Goal: Task Accomplishment & Management: Manage account settings

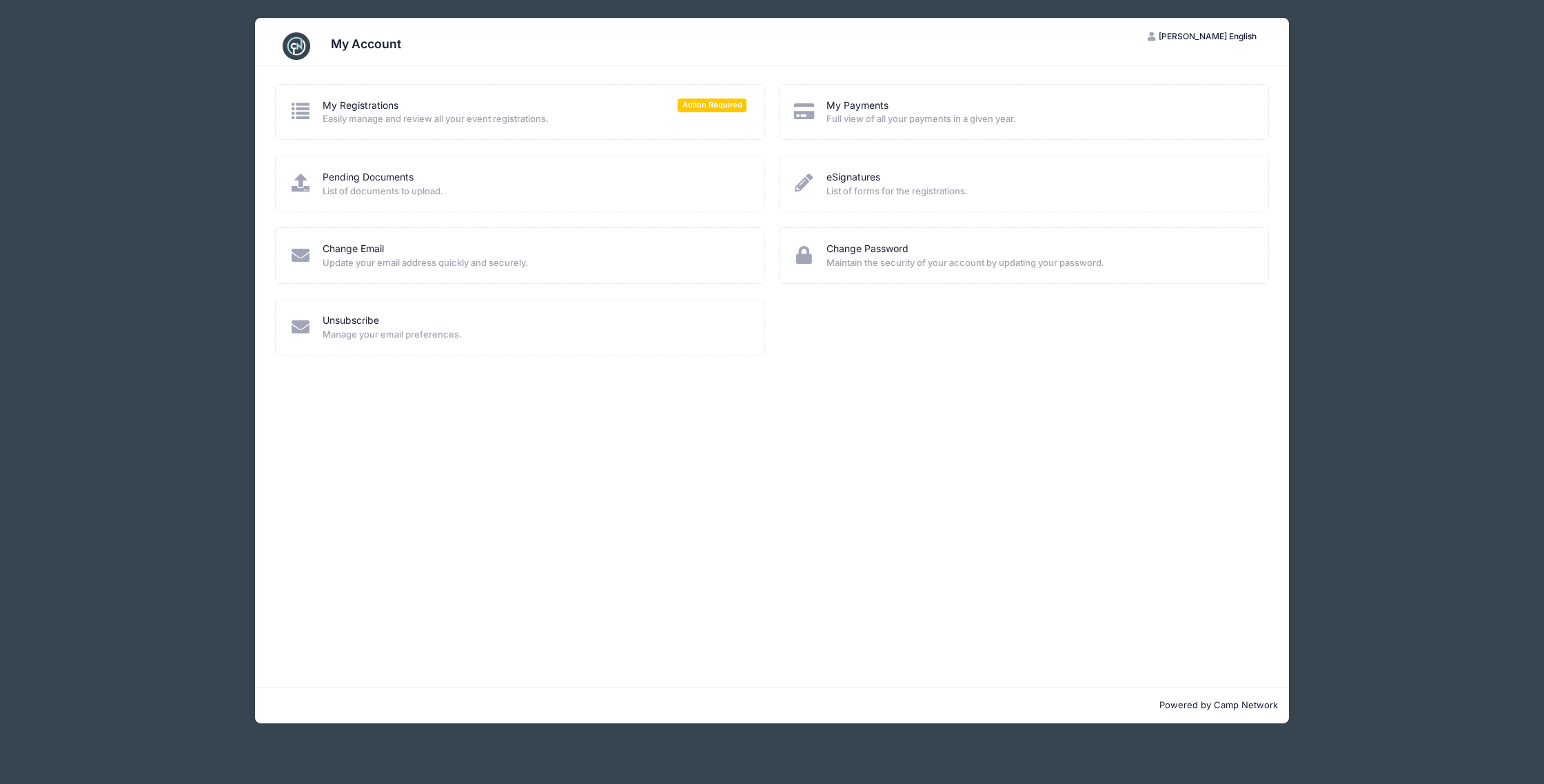
click at [452, 114] on span "Easily manage and review all your event registrations." at bounding box center [534, 119] width 424 height 13
click at [721, 102] on span "Action Required" at bounding box center [711, 105] width 69 height 13
click at [726, 87] on div "My Registrations Action Required Easily manage and review all your event regist…" at bounding box center [520, 112] width 490 height 56
click at [728, 105] on span "Action Required" at bounding box center [711, 105] width 69 height 13
click at [849, 92] on div "My Payments Full view of all your payments in a given year." at bounding box center [1024, 112] width 490 height 56
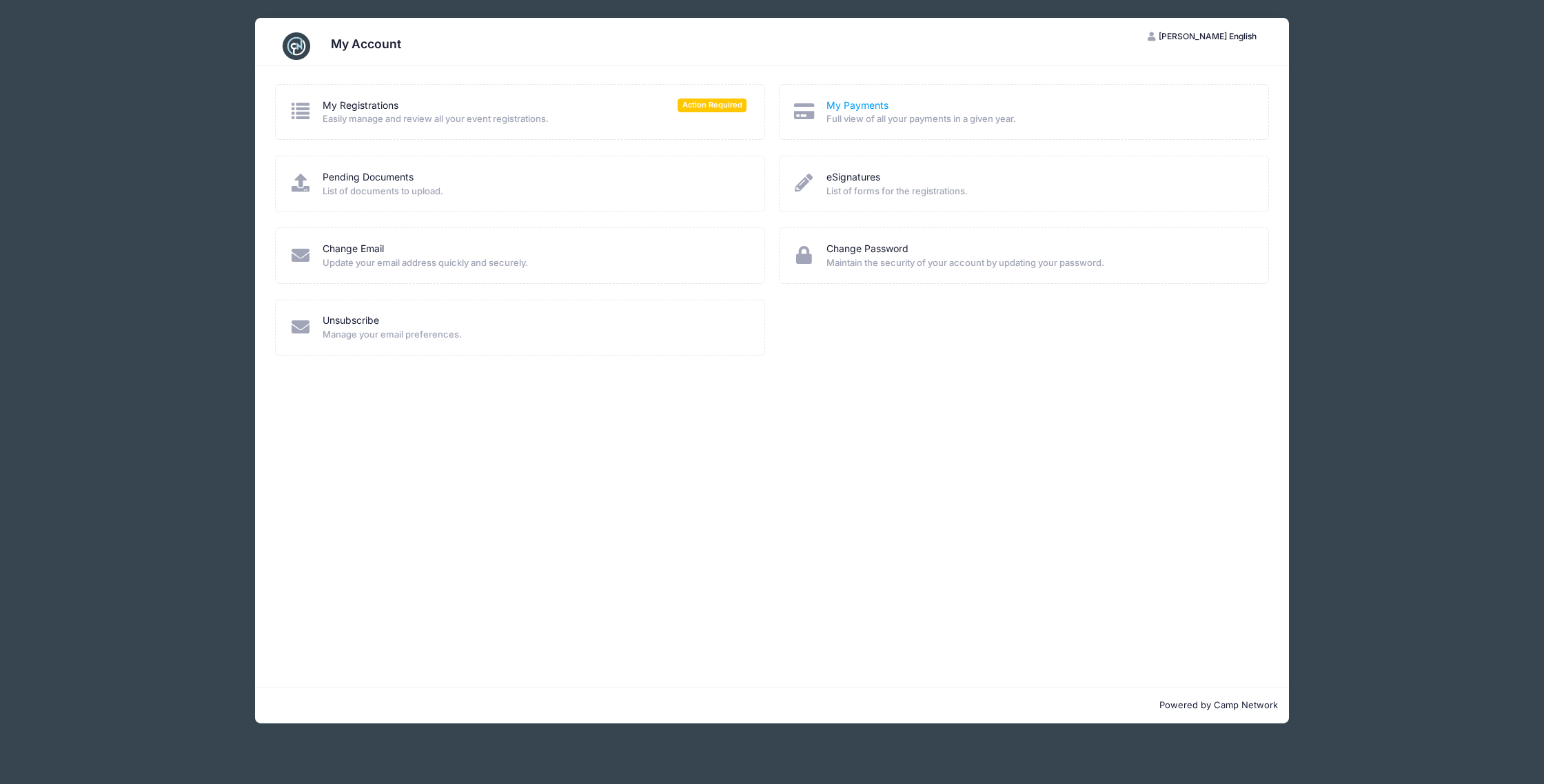
click at [848, 109] on link "My Payments" at bounding box center [858, 105] width 62 height 14
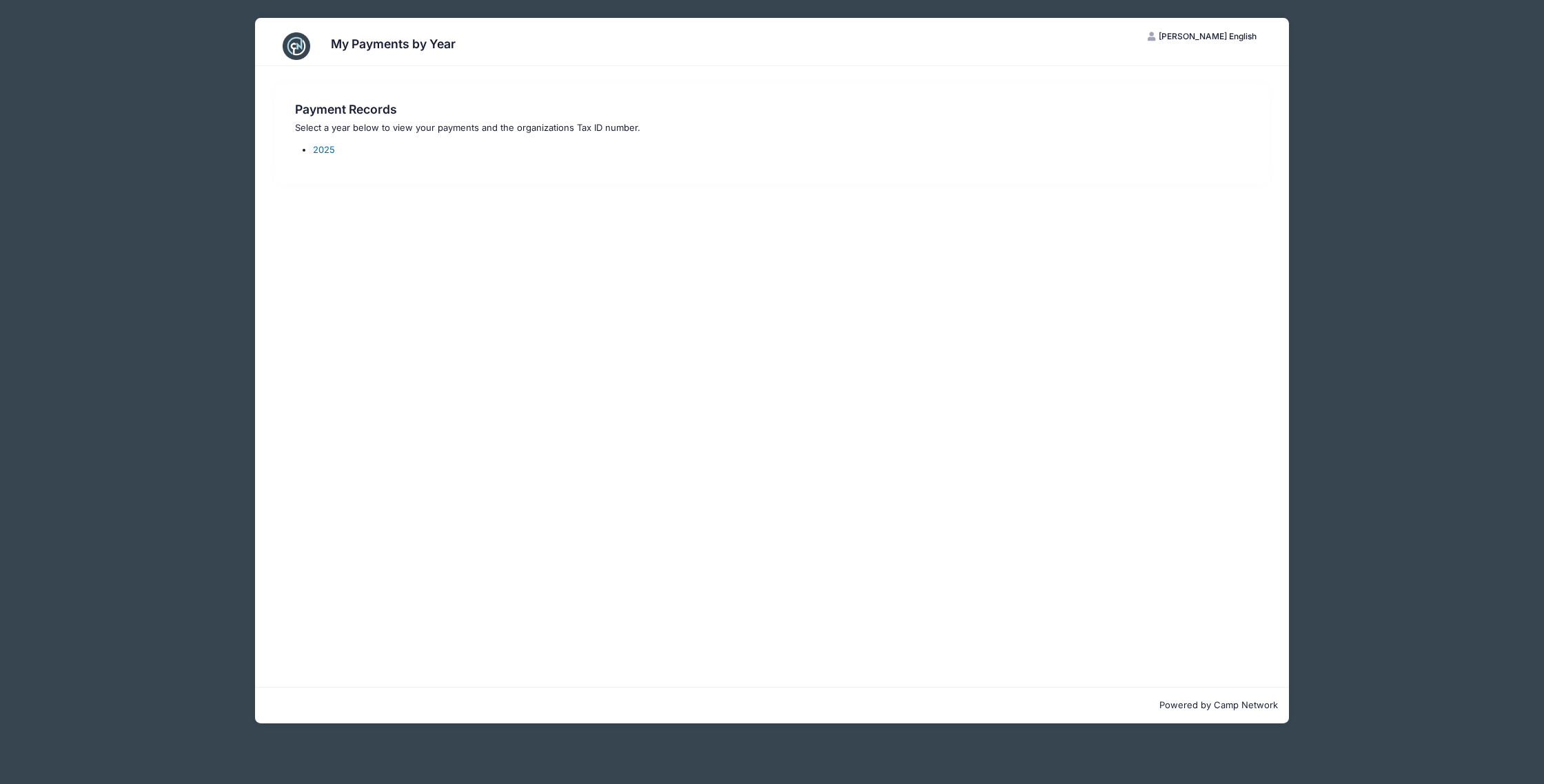
click at [324, 149] on link "2025" at bounding box center [324, 149] width 22 height 11
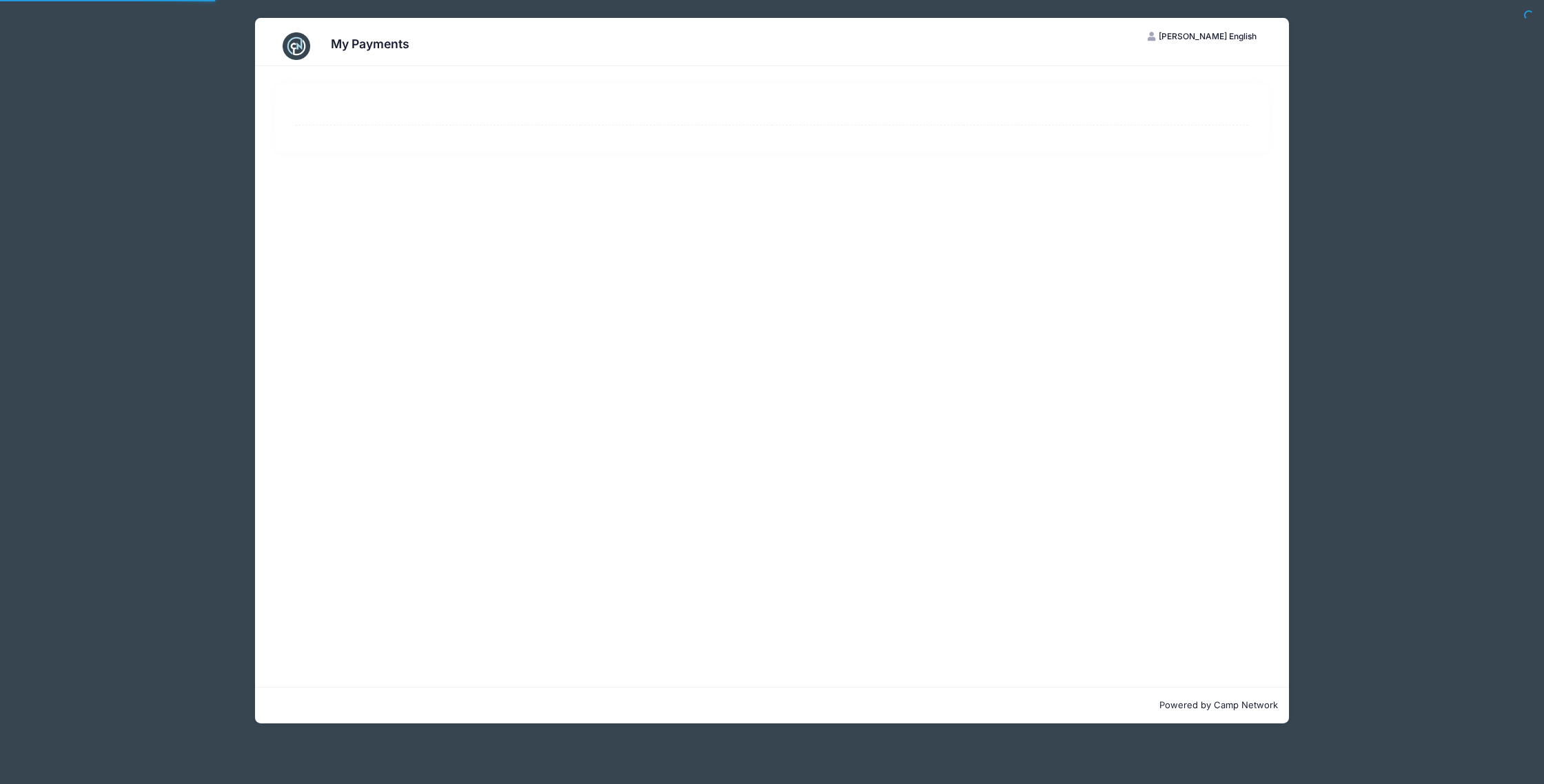
select select "10"
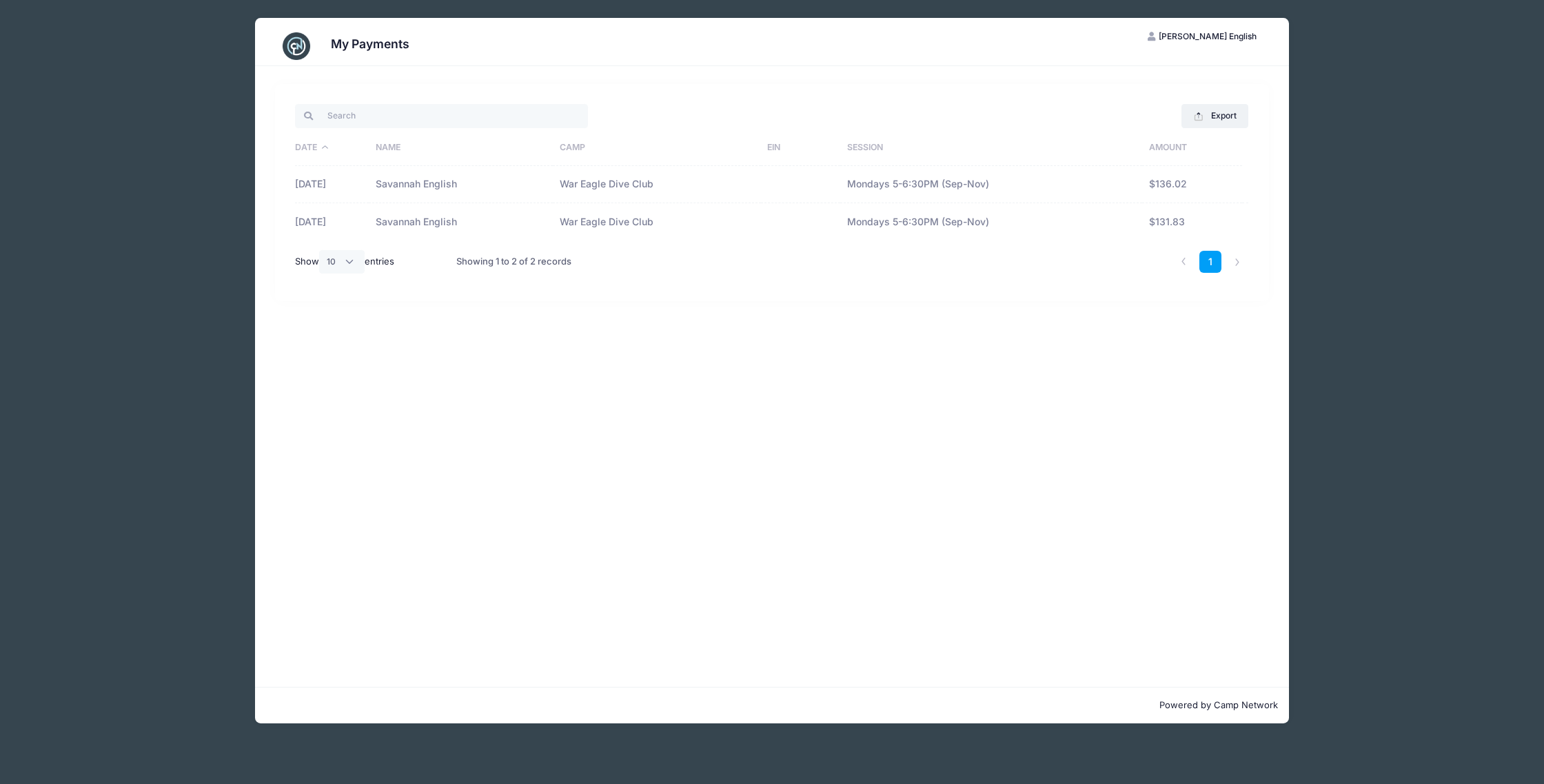
click at [1181, 223] on td "$131.83" at bounding box center [1192, 221] width 100 height 37
click at [365, 323] on div "Export Excel CSV Print Date Name Camp EIN Session Amount [DATE] Savannah Englis…" at bounding box center [772, 376] width 1034 height 621
click at [960, 131] on th "Session" at bounding box center [991, 148] width 302 height 36
click at [424, 269] on div "Show All 10 25 50 entries" at bounding box center [369, 262] width 161 height 43
click at [426, 66] on div "Export Excel CSV Print Date Name Camp EIN Session Amount 08/04/2025 Savannah En…" at bounding box center [772, 376] width 1034 height 621
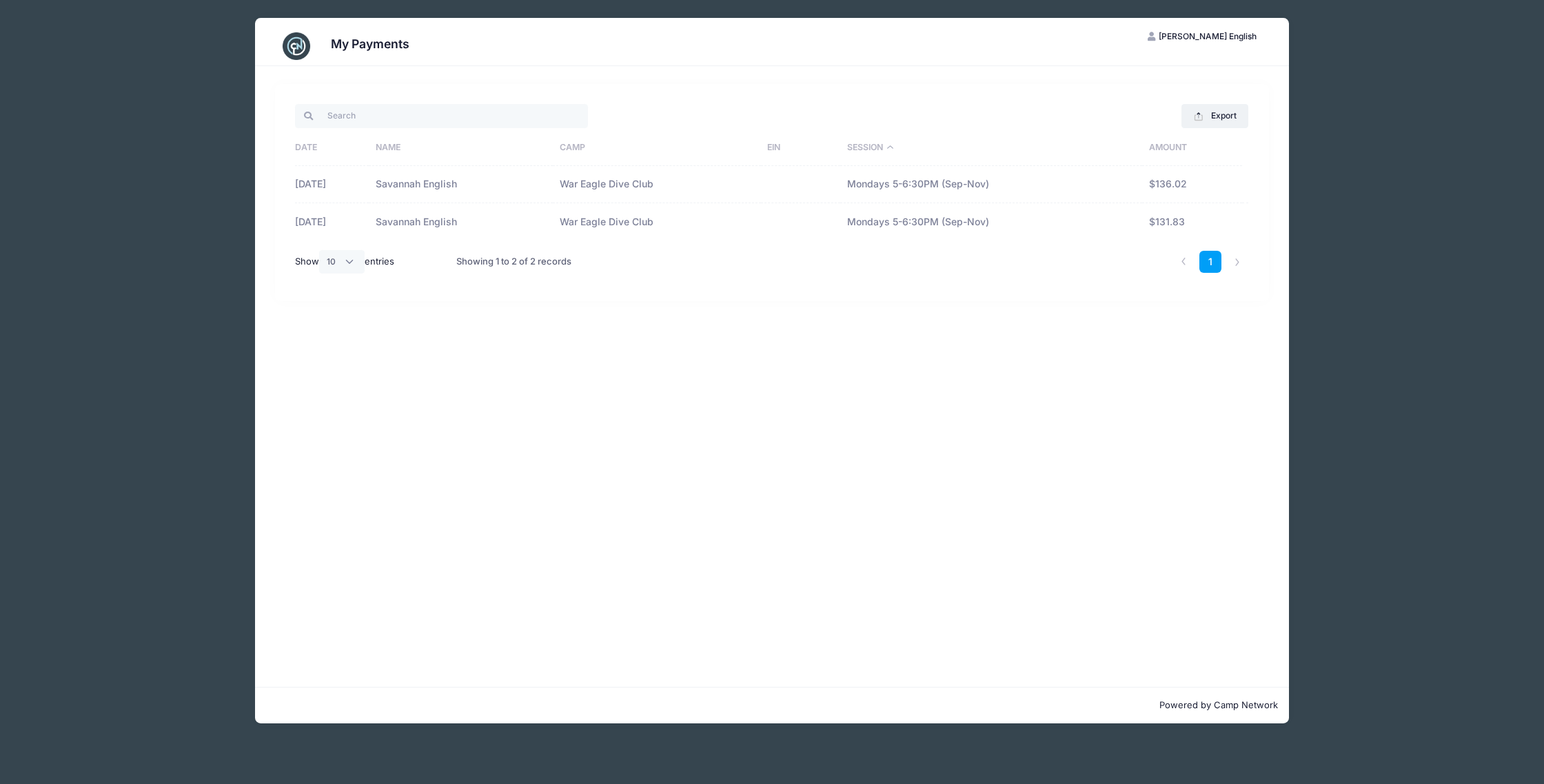
click at [1215, 41] on button "CE Carley English" at bounding box center [1202, 37] width 133 height 23
drag, startPoint x: 1215, startPoint y: 74, endPoint x: 1153, endPoint y: 80, distance: 62.3
click at [1215, 74] on link "My Account" at bounding box center [1183, 69] width 159 height 26
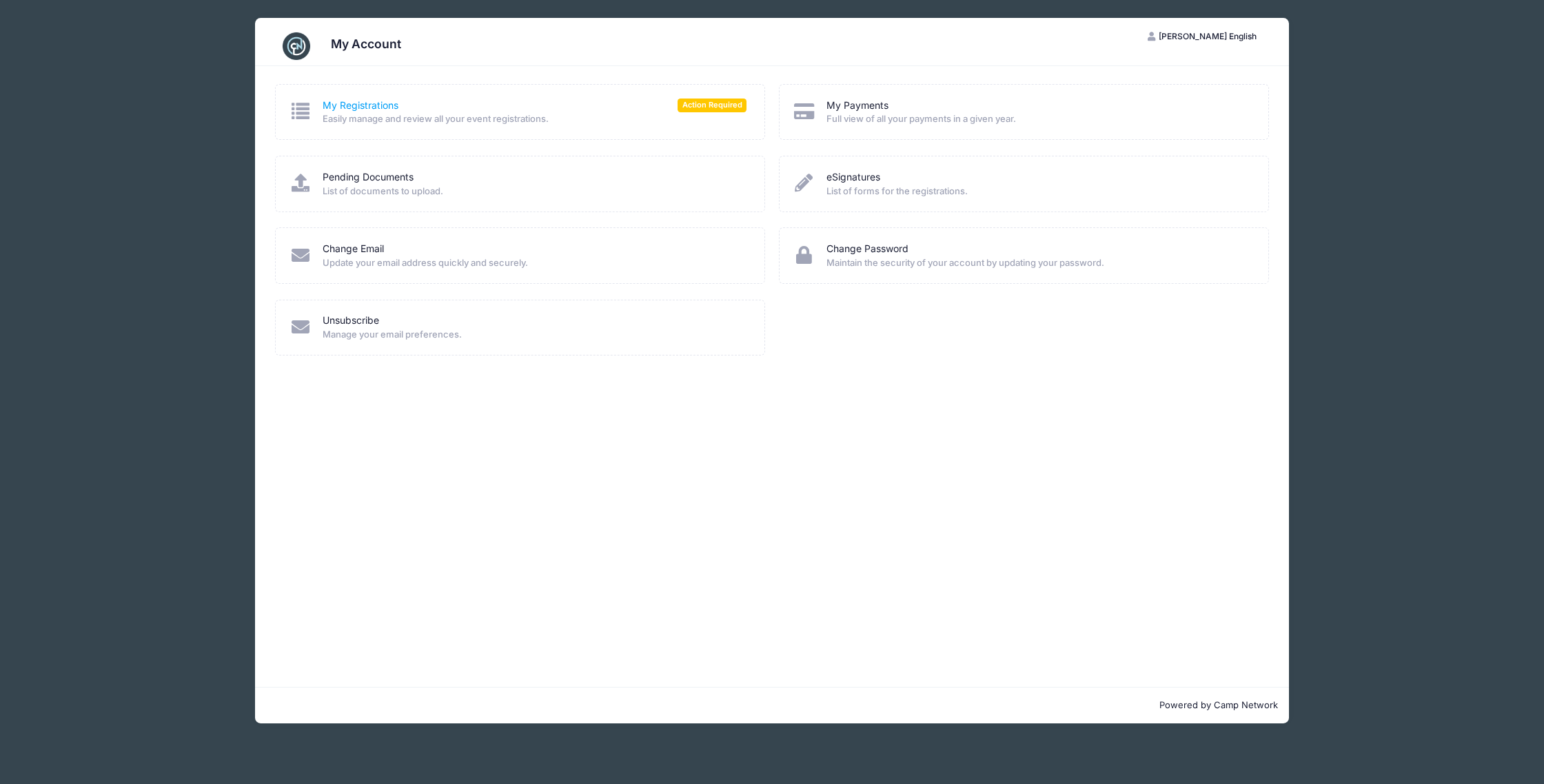
click at [366, 101] on link "My Registrations" at bounding box center [360, 105] width 76 height 14
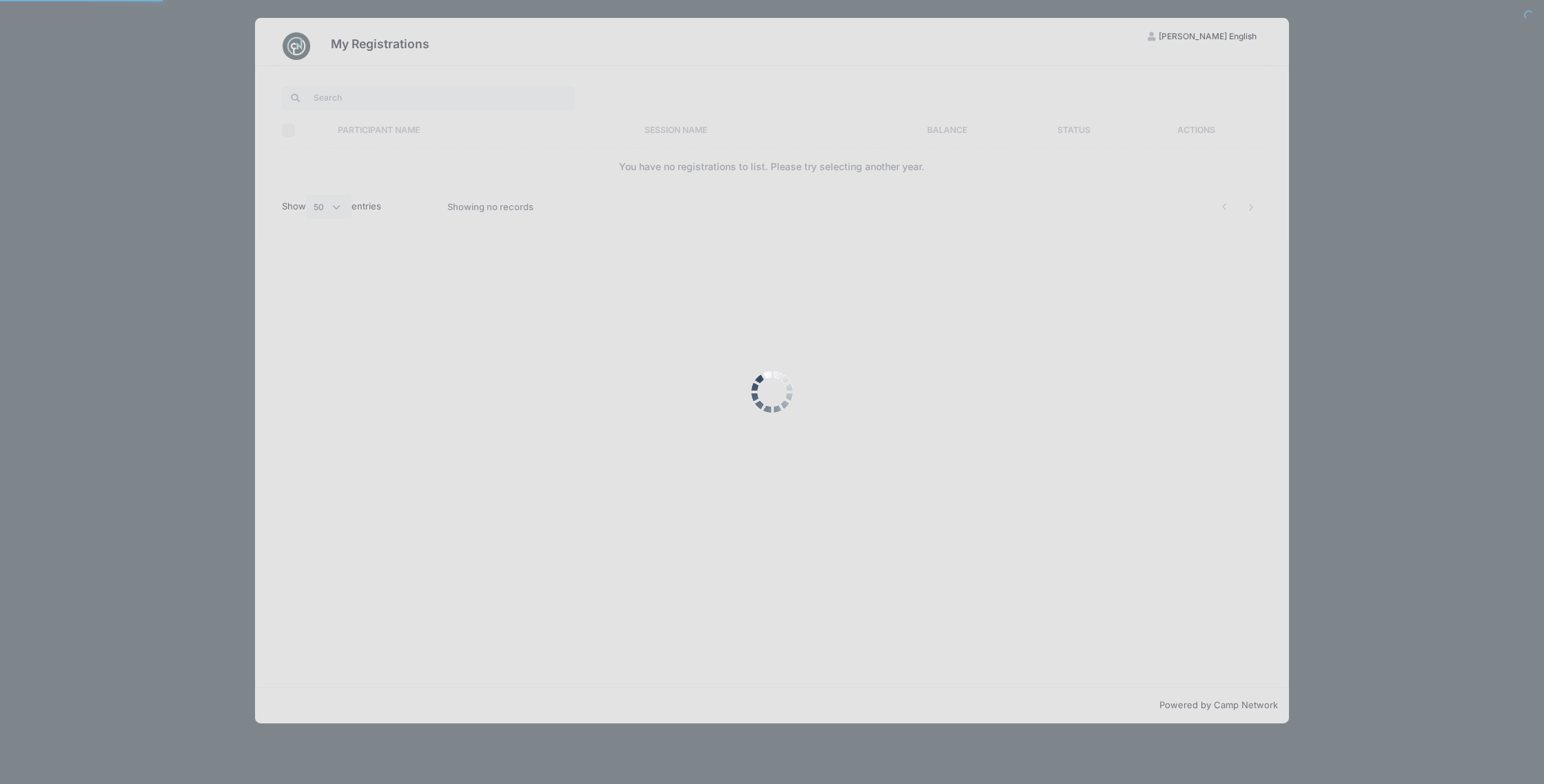
select select "50"
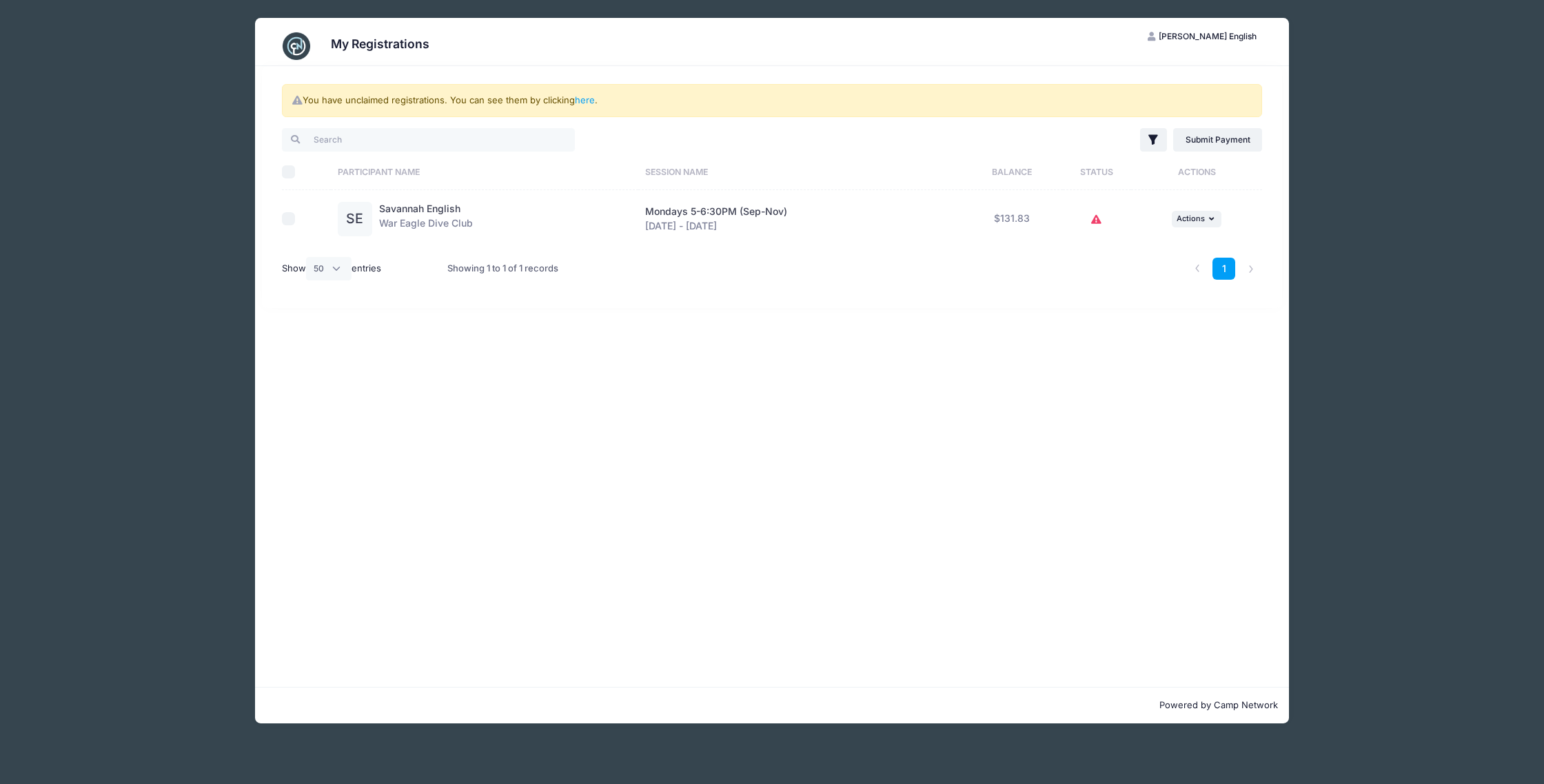
click at [1098, 220] on icon at bounding box center [1096, 220] width 11 height 0
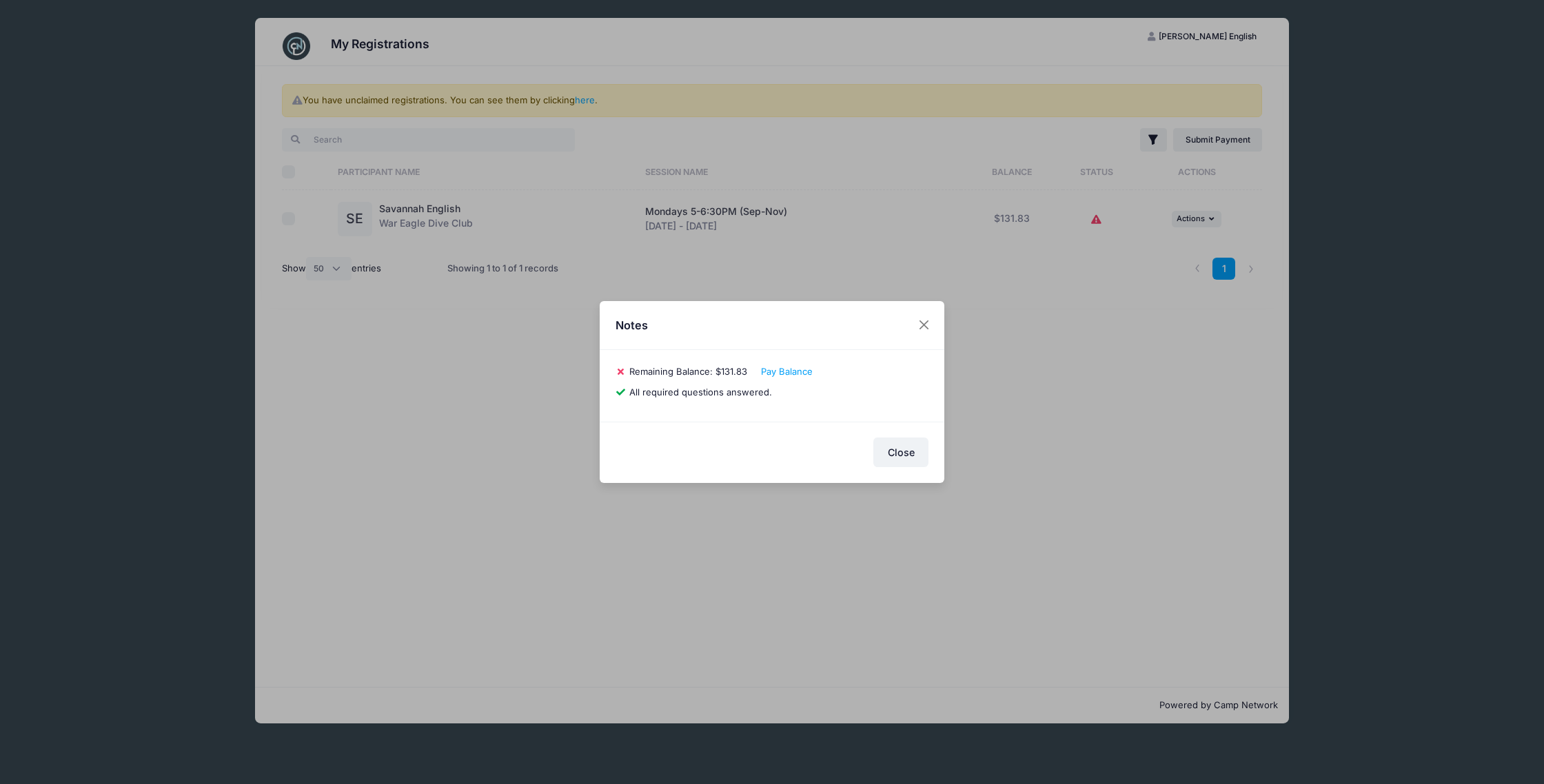
click at [679, 396] on span "All required questions answered." at bounding box center [701, 392] width 143 height 11
click at [928, 327] on button "Close" at bounding box center [925, 325] width 25 height 25
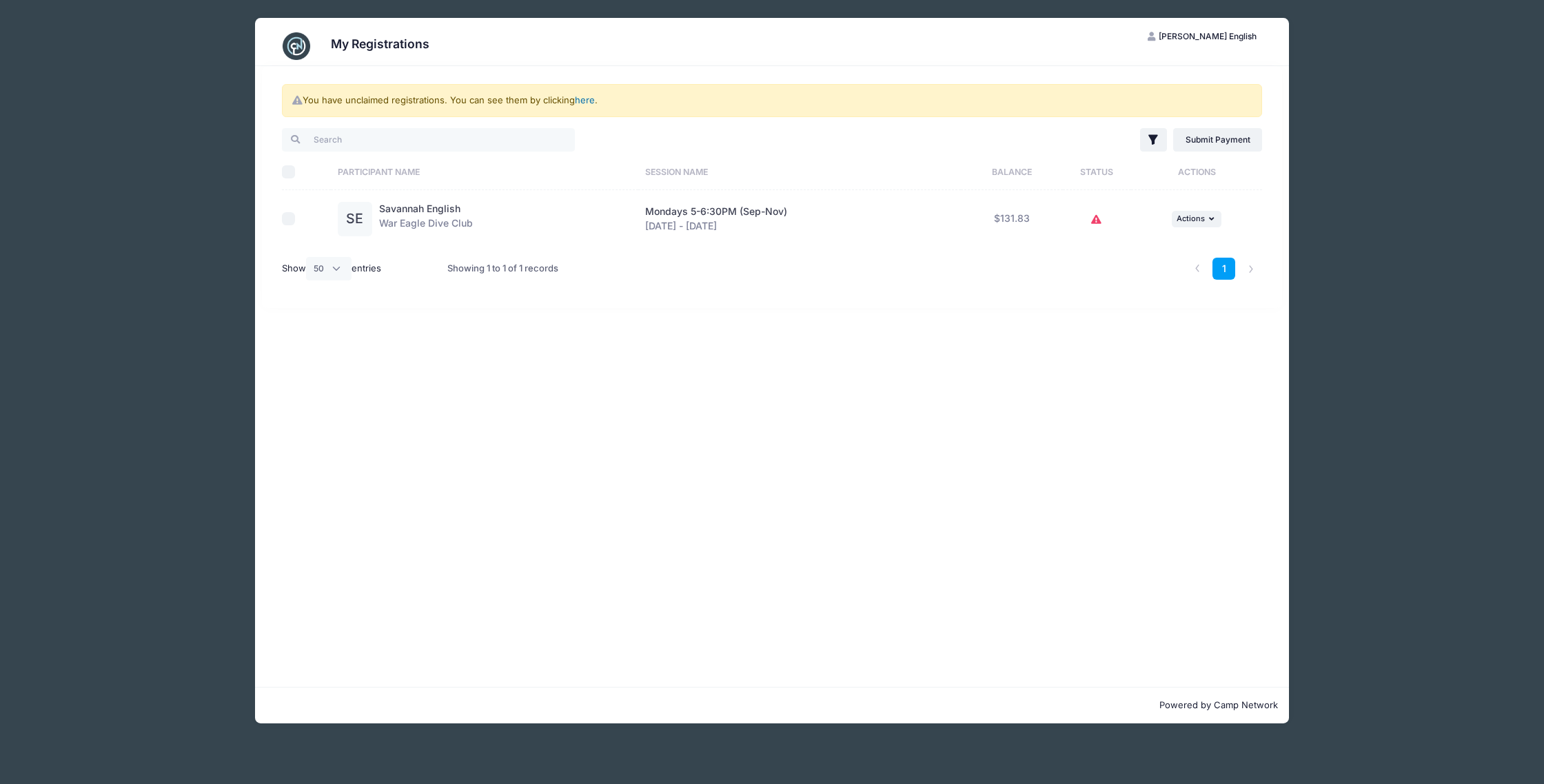
click at [587, 102] on link "here" at bounding box center [585, 99] width 20 height 11
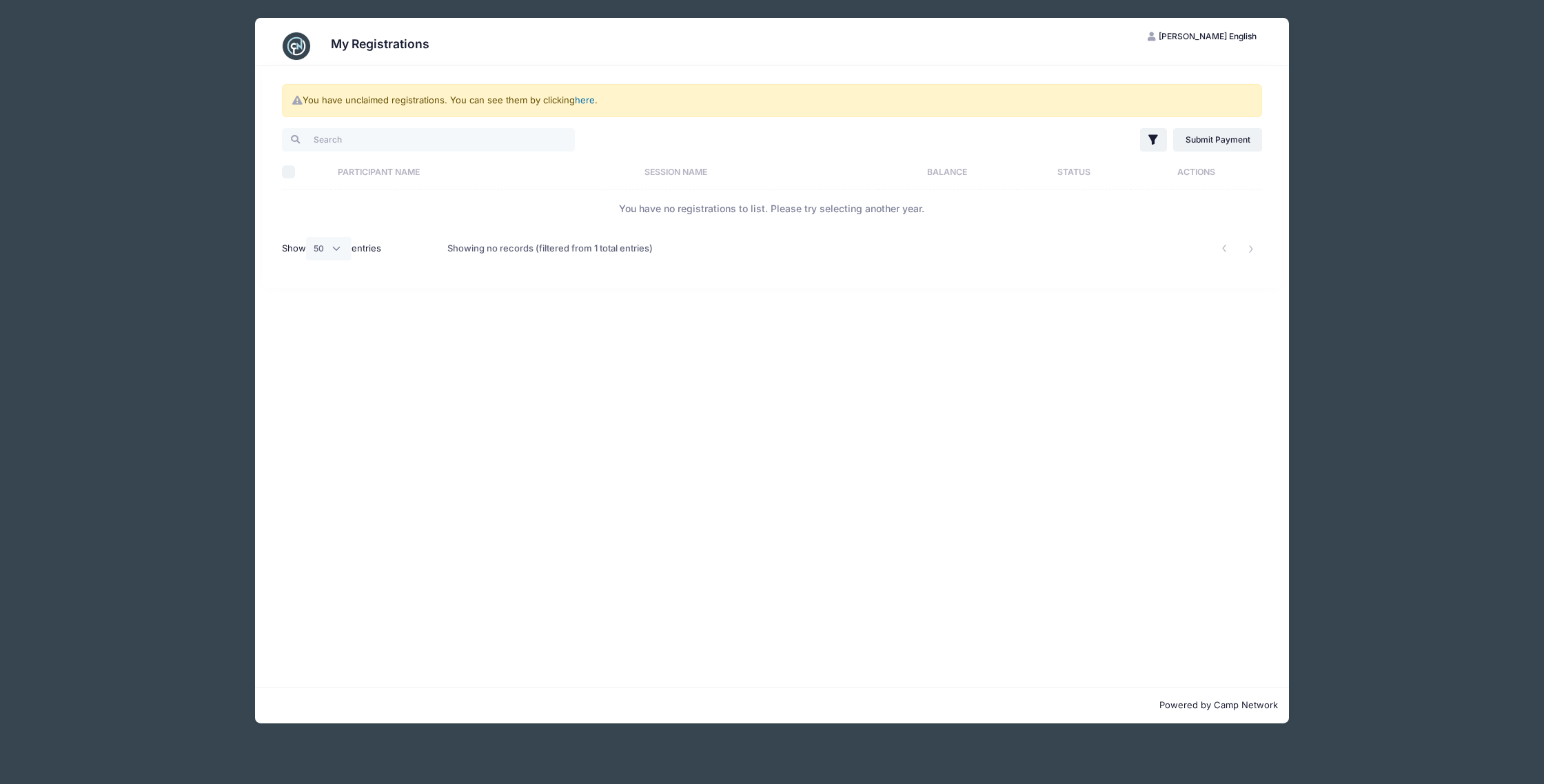
click at [584, 104] on link "here" at bounding box center [585, 99] width 20 height 11
click at [587, 100] on link "here" at bounding box center [585, 99] width 20 height 11
click at [591, 100] on link "here" at bounding box center [585, 99] width 20 height 11
click at [599, 207] on td "You have no registrations to list. Please try selecting another year." at bounding box center [772, 209] width 980 height 37
click at [580, 104] on link "here" at bounding box center [585, 99] width 20 height 11
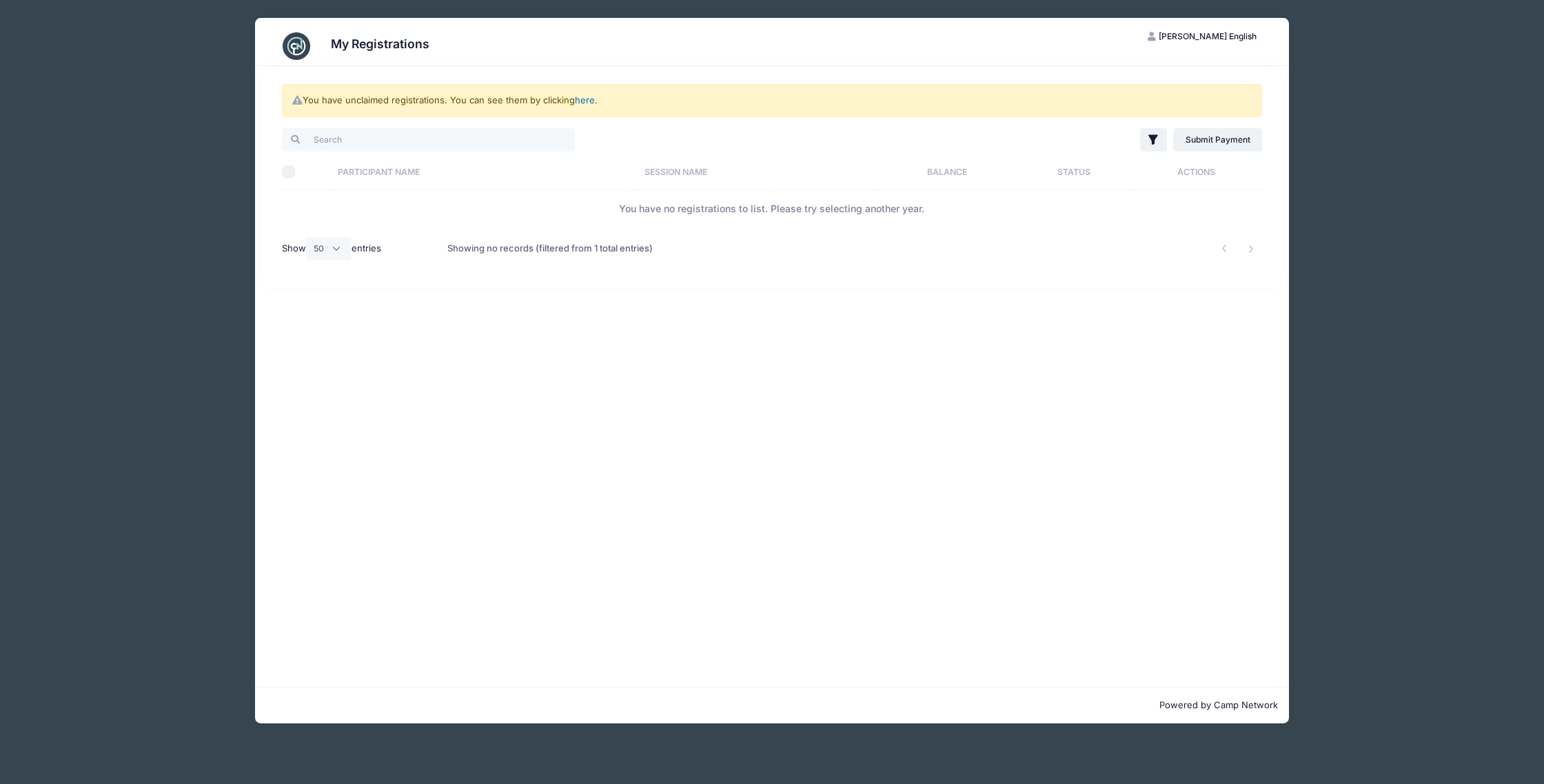
click at [580, 101] on link "here" at bounding box center [585, 99] width 20 height 11
click at [1255, 38] on span "[PERSON_NAME] English" at bounding box center [1207, 36] width 98 height 10
drag, startPoint x: 1309, startPoint y: 186, endPoint x: 1322, endPoint y: 196, distance: 16.4
click at [1322, 196] on div "My Registrations CE Carley English My Account Logout You have unclaimed registr…" at bounding box center [772, 370] width 1241 height 741
click at [1343, 238] on div "My Registrations CE Carley English My Account Logout You have unclaimed registr…" at bounding box center [772, 370] width 1241 height 741
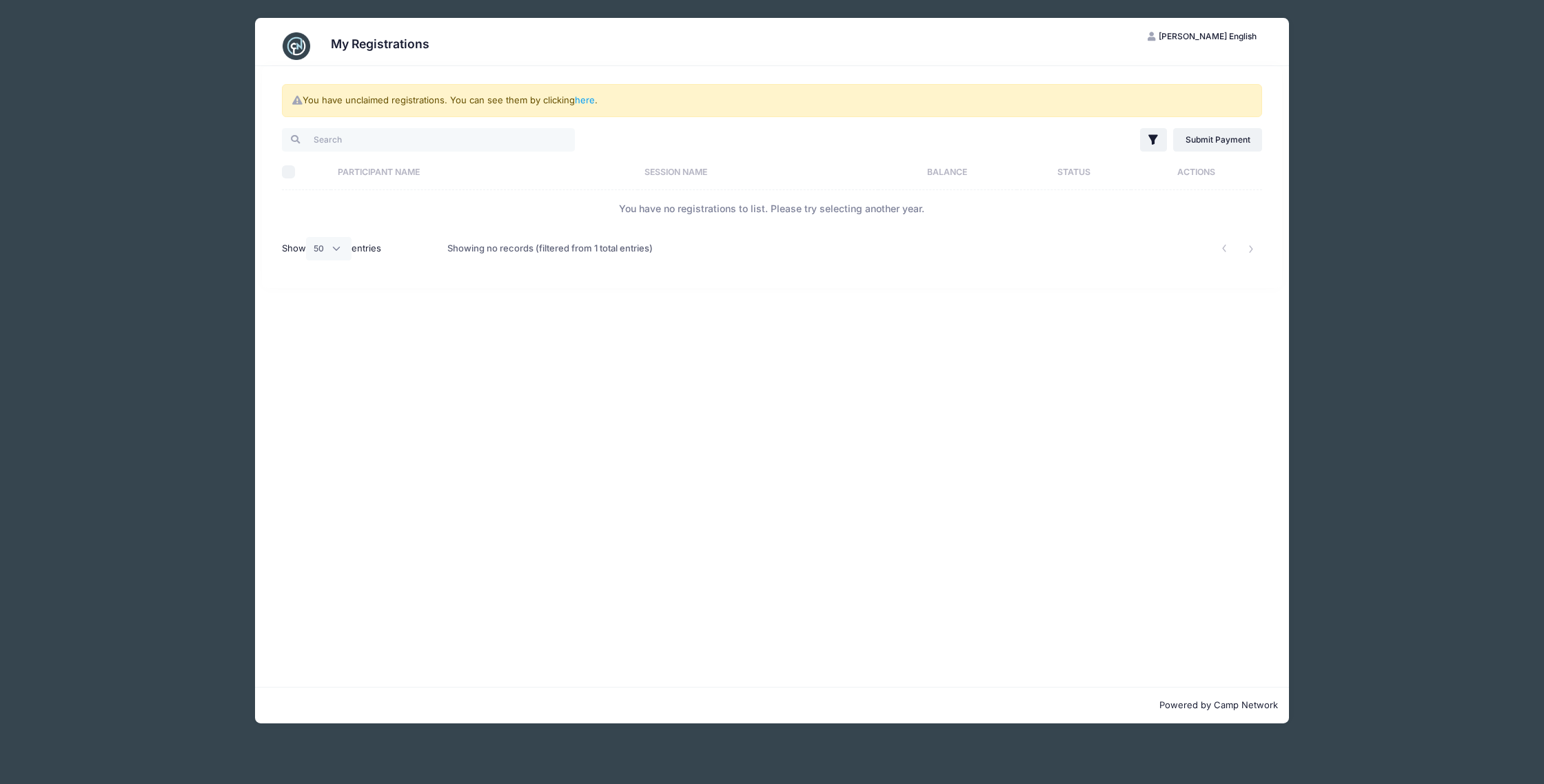
click at [269, 131] on div "You have unclaimed registrations. You can see them by clicking here . Filter Fi…" at bounding box center [772, 176] width 1021 height 221
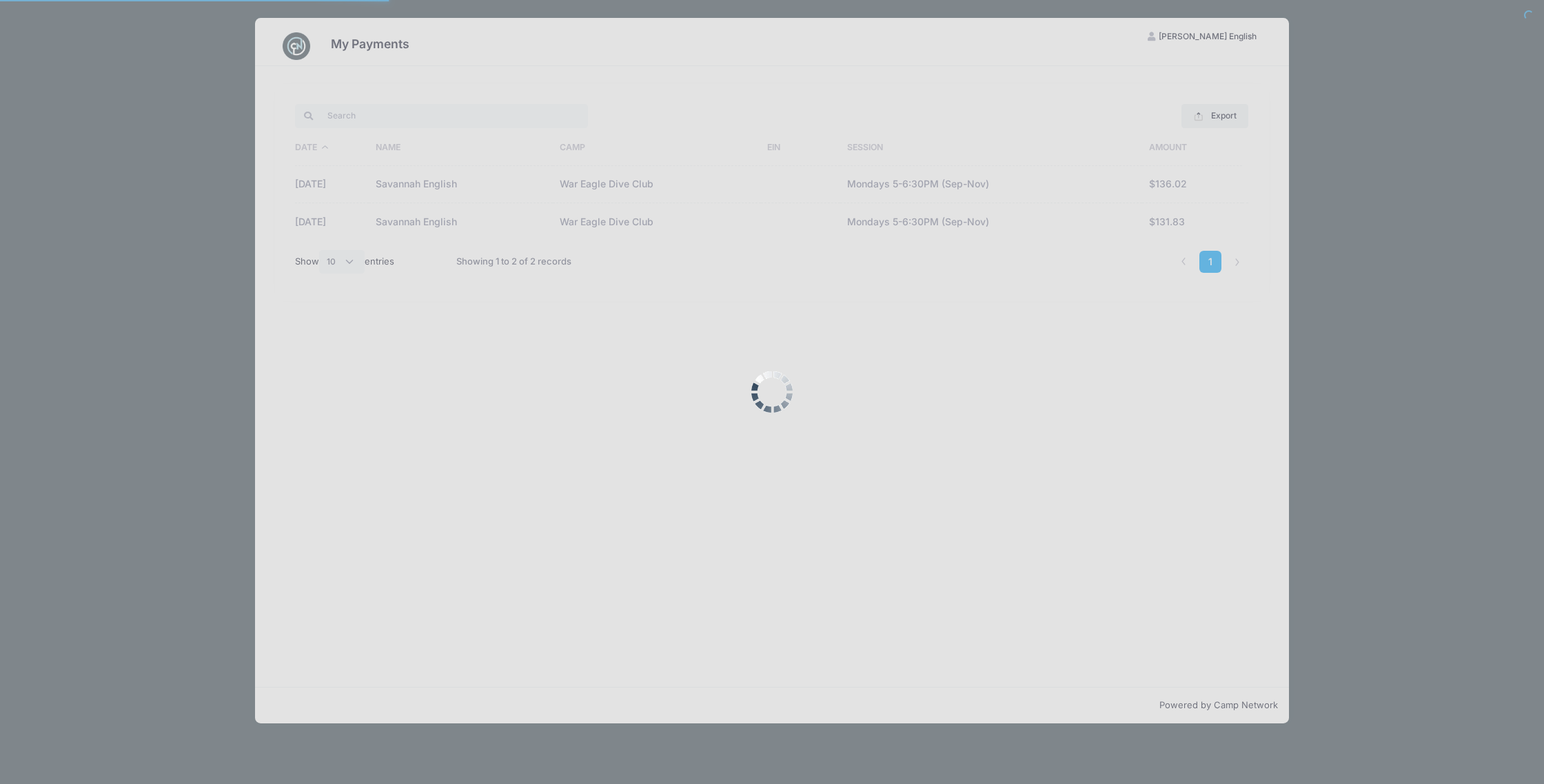
select select "10"
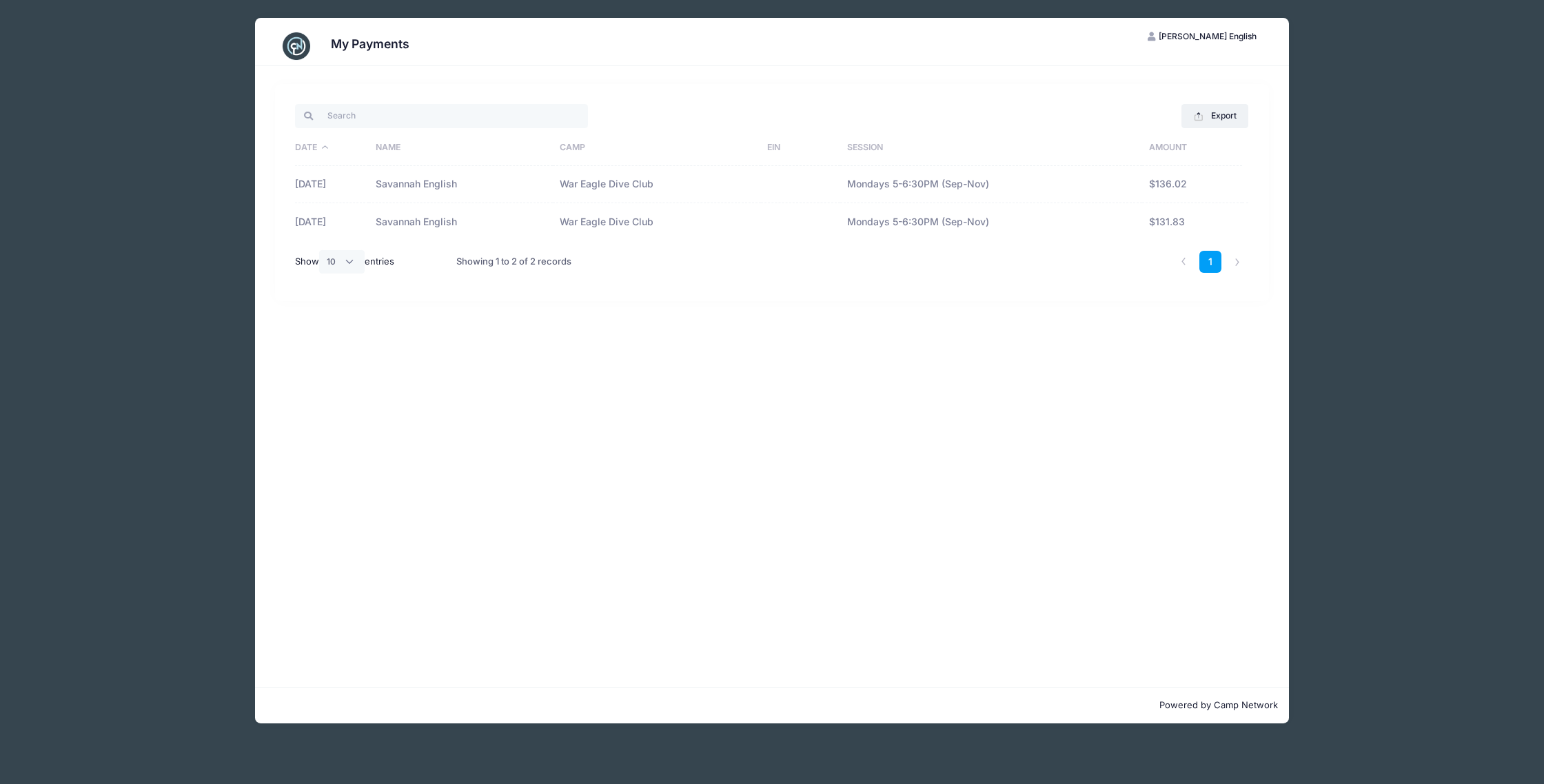
drag, startPoint x: 882, startPoint y: 237, endPoint x: 794, endPoint y: 239, distance: 88.0
click at [869, 238] on td "Mondays 5-6:30PM (Sep-Nov)" at bounding box center [991, 221] width 302 height 37
click at [1198, 220] on td "$131.83" at bounding box center [1192, 221] width 100 height 37
click at [1357, 315] on div "My Payments CE Carley English My Account Logout Export Excel CSV Print Date Nam…" at bounding box center [772, 370] width 1241 height 741
click at [218, 341] on div "My Payments CE Carley English My Account Logout Export Excel CSV Print Date Nam…" at bounding box center [772, 370] width 1241 height 741
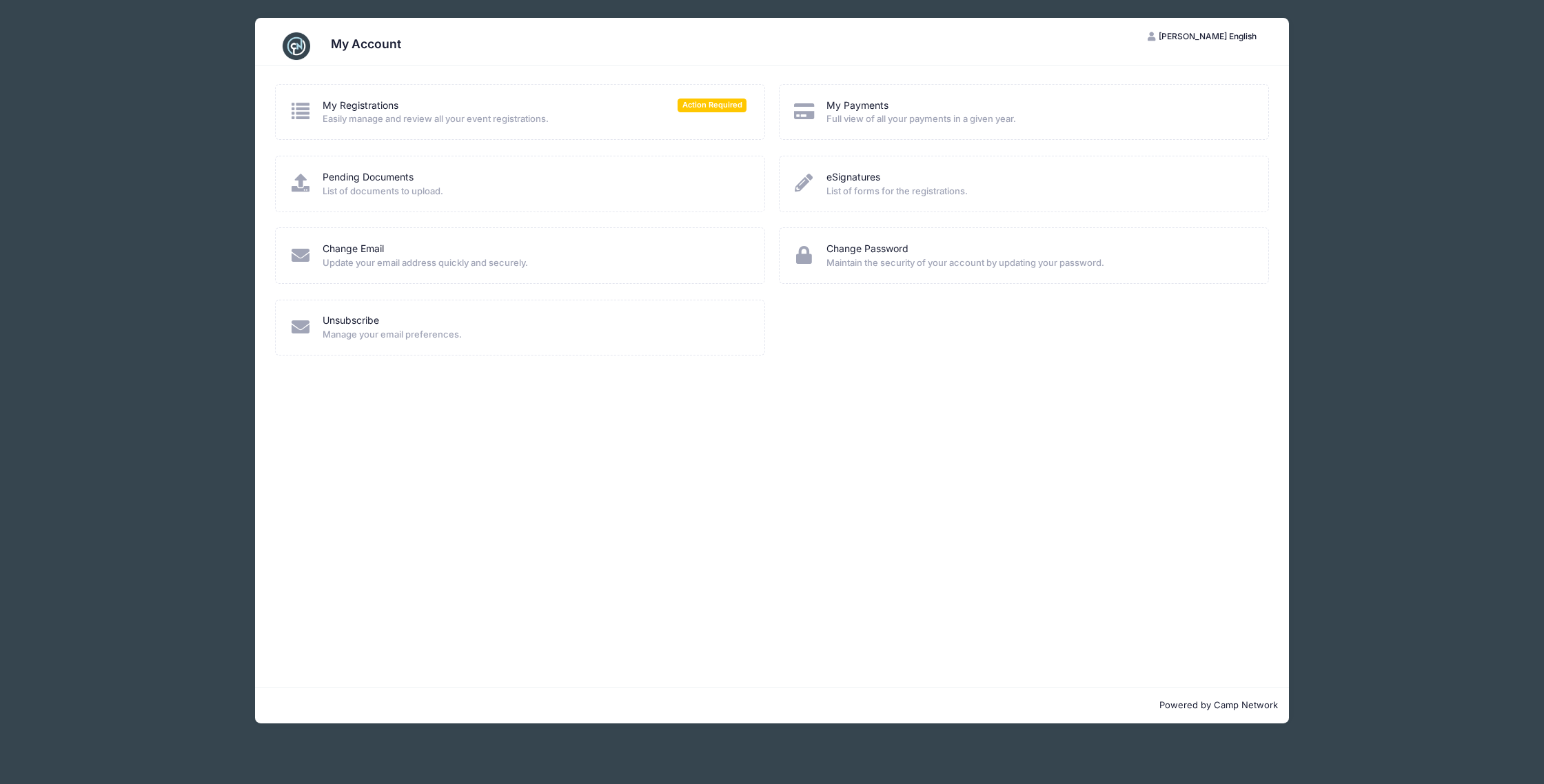
click at [344, 0] on div "My Account [PERSON_NAME] English My Account Logout My Registrations Action Requ…" at bounding box center [772, 370] width 1241 height 741
